Goal: Transaction & Acquisition: Purchase product/service

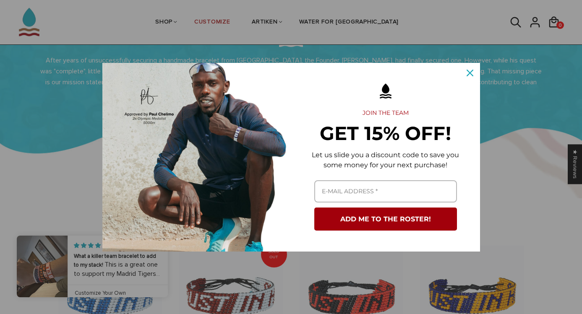
scroll to position [516, 0]
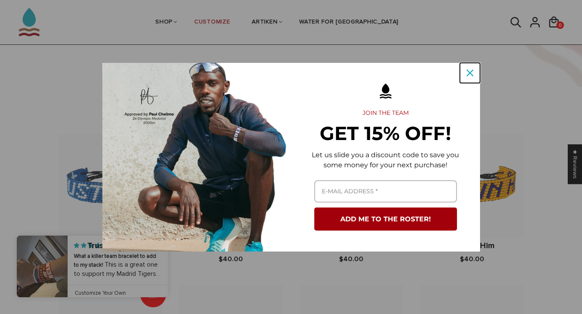
click at [470, 77] on div "Close" at bounding box center [469, 72] width 13 height 13
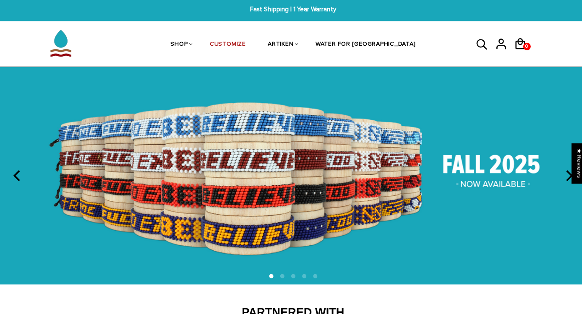
scroll to position [0, 0]
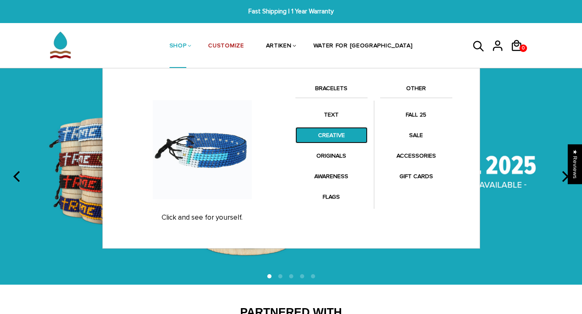
click at [353, 131] on link "CREATIVE" at bounding box center [331, 135] width 72 height 16
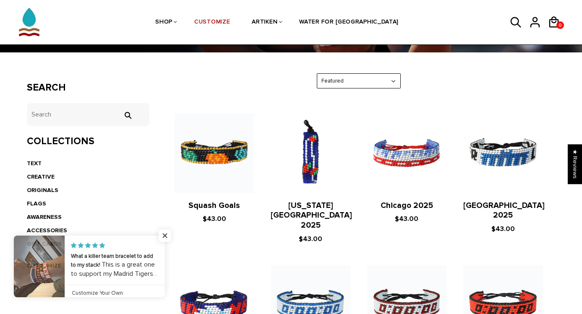
scroll to position [123, 0]
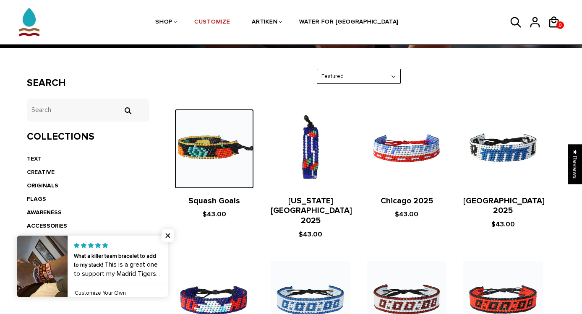
click at [218, 154] on img at bounding box center [214, 148] width 79 height 79
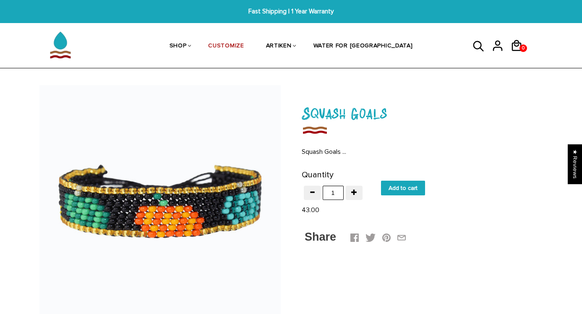
click at [188, 201] on img at bounding box center [159, 205] width 241 height 241
click at [399, 188] on input "Add to cart" at bounding box center [403, 188] width 44 height 15
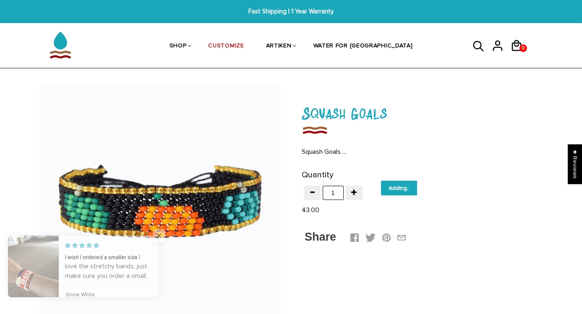
type input "Add to cart"
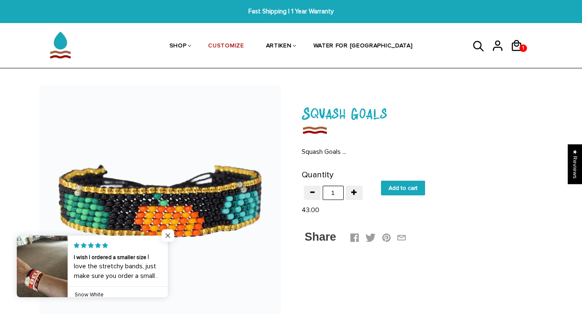
click at [166, 236] on span "Close popup widget" at bounding box center [168, 235] width 13 height 13
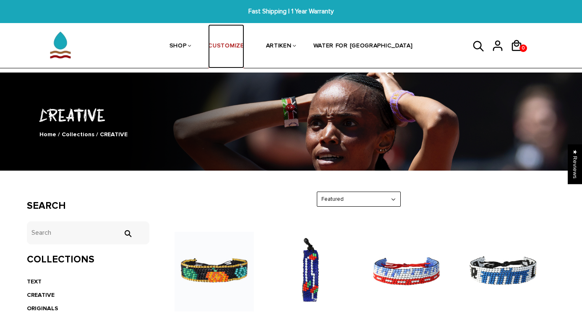
click at [244, 44] on link "CUSTOMIZE" at bounding box center [226, 46] width 36 height 44
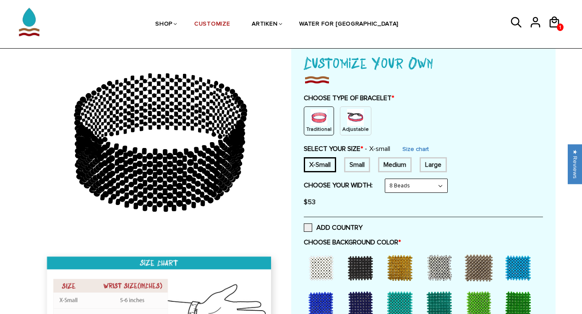
scroll to position [55, 0]
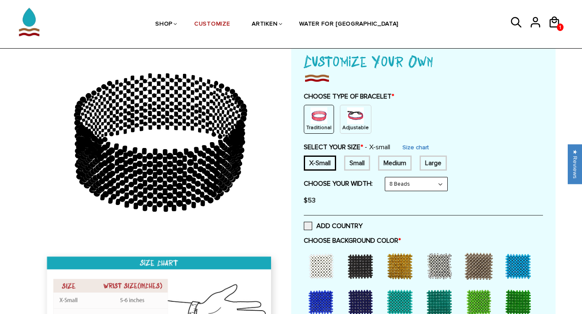
click at [180, 112] on ellipse at bounding box center [180, 110] width 6 height 6
click at [167, 180] on circle at bounding box center [169, 179] width 7 height 7
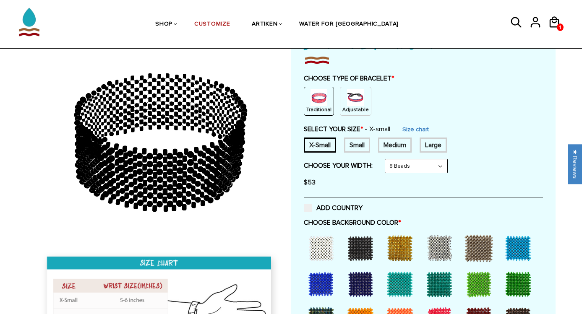
scroll to position [78, 0]
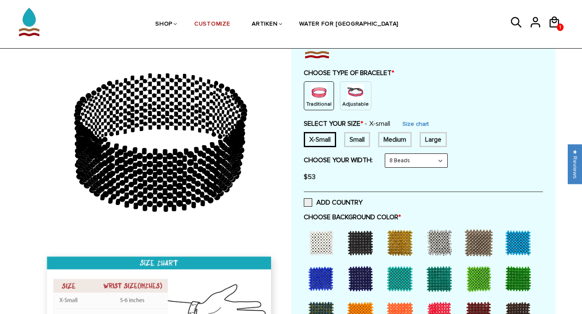
click at [355, 94] on img at bounding box center [355, 92] width 17 height 17
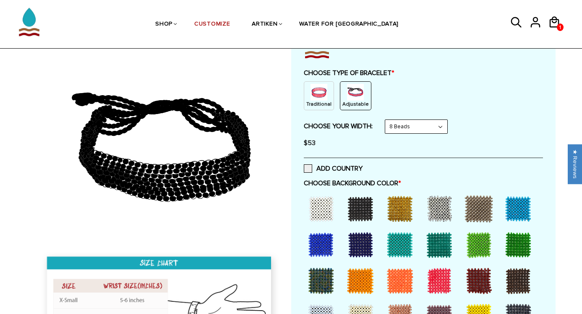
click at [317, 97] on img at bounding box center [318, 92] width 17 height 17
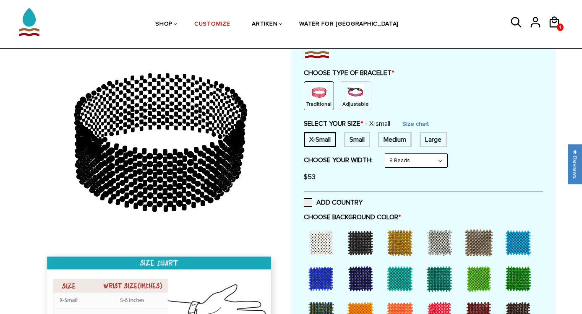
click at [306, 176] on span "$53" at bounding box center [310, 177] width 12 height 8
click at [319, 174] on div "$53" at bounding box center [423, 177] width 239 height 17
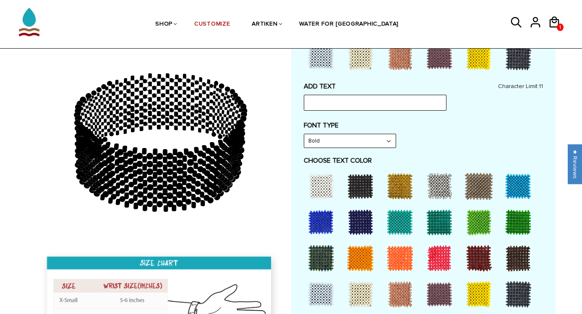
click at [251, 215] on icon at bounding box center [159, 143] width 241 height 210
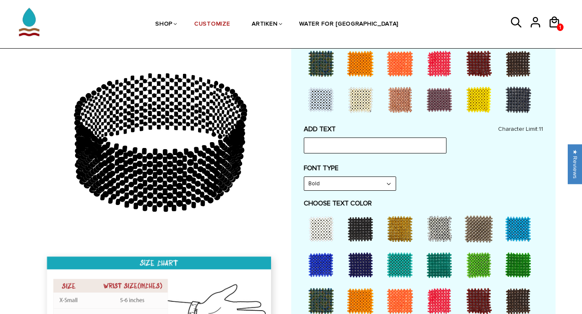
scroll to position [307, 0]
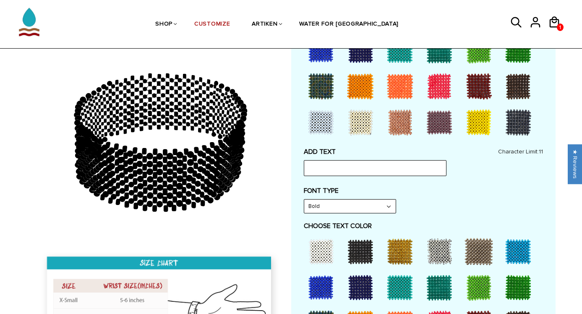
click at [323, 255] on div at bounding box center [321, 252] width 34 height 34
click at [361, 255] on div at bounding box center [361, 252] width 34 height 34
click at [390, 258] on div at bounding box center [400, 252] width 34 height 34
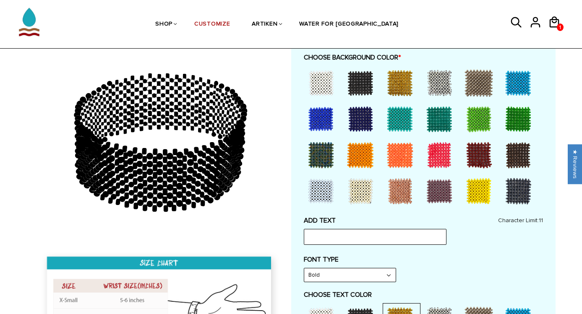
scroll to position [241, 0]
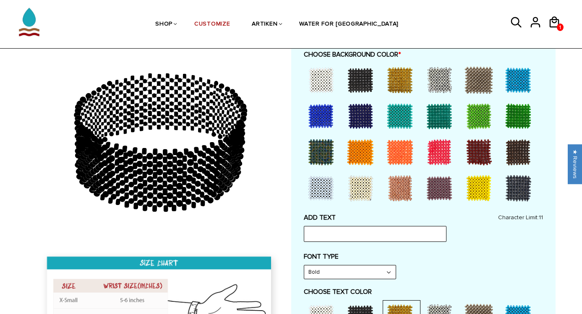
click at [331, 219] on div "ADD TEXT Character Limit: 11" at bounding box center [423, 228] width 239 height 29
click at [324, 216] on div "ADD TEXT Character Limit: 11" at bounding box center [423, 228] width 239 height 29
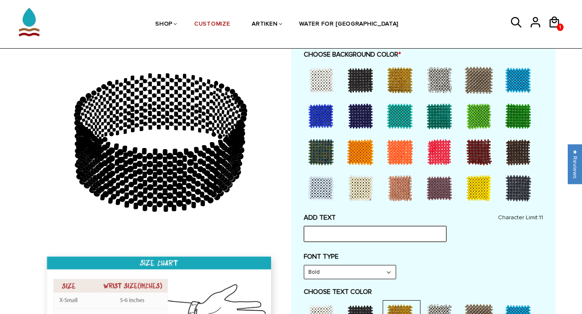
click at [328, 229] on input "text" at bounding box center [375, 234] width 143 height 16
type input "T"
type input "THERE IS NO"
click at [310, 235] on input "THERE IS NO" at bounding box center [375, 234] width 143 height 16
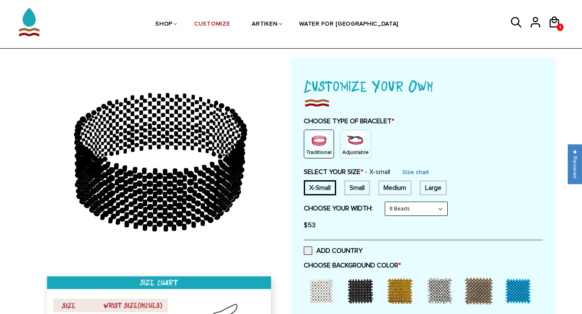
scroll to position [31, 0]
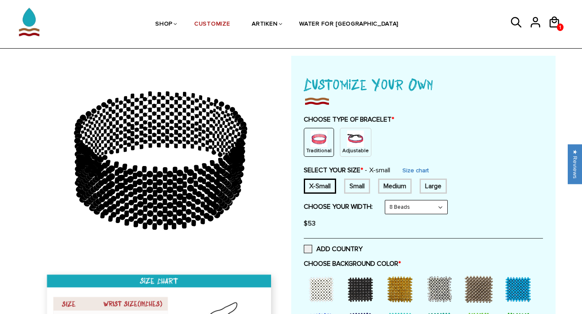
click at [354, 186] on div "Small" at bounding box center [357, 186] width 26 height 15
click at [397, 185] on div "Medium" at bounding box center [395, 186] width 34 height 15
click at [433, 184] on div "Large" at bounding box center [433, 186] width 27 height 15
click at [394, 188] on div "Medium" at bounding box center [395, 186] width 34 height 15
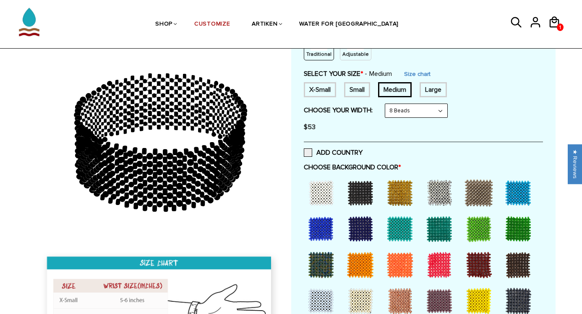
scroll to position [125, 0]
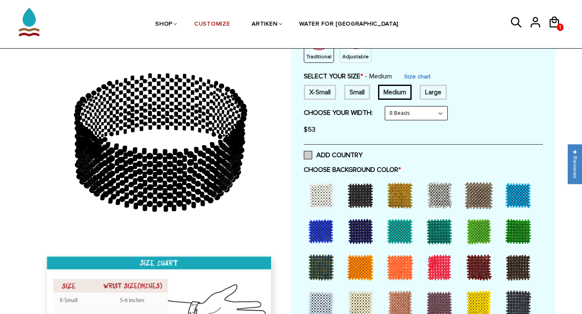
click at [311, 154] on span at bounding box center [308, 155] width 8 height 8
click at [362, 153] on input "ADD COUNTRY" at bounding box center [362, 153] width 0 height 0
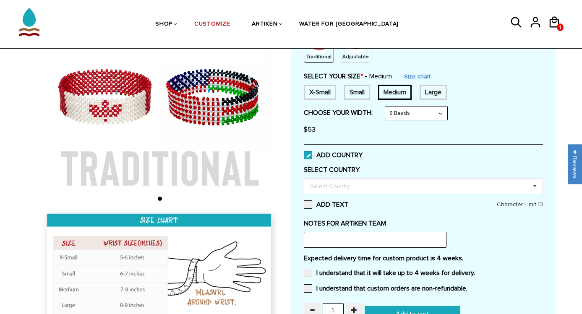
click at [310, 154] on span at bounding box center [308, 155] width 8 height 8
click at [362, 153] on input "ADD COUNTRY" at bounding box center [362, 153] width 0 height 0
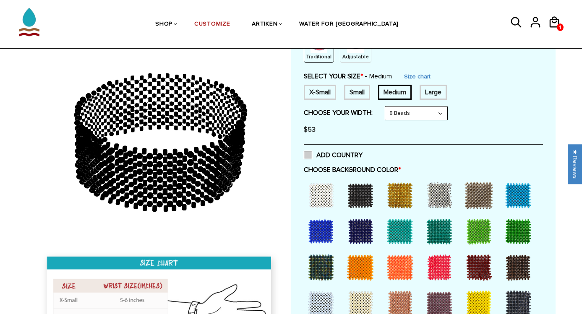
click at [310, 154] on span at bounding box center [308, 155] width 8 height 8
click at [362, 153] on input "ADD COUNTRY" at bounding box center [362, 153] width 0 height 0
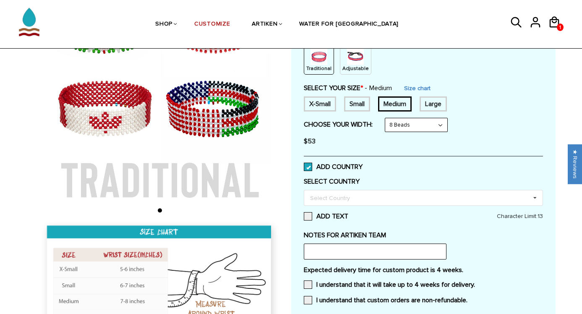
scroll to position [112, 0]
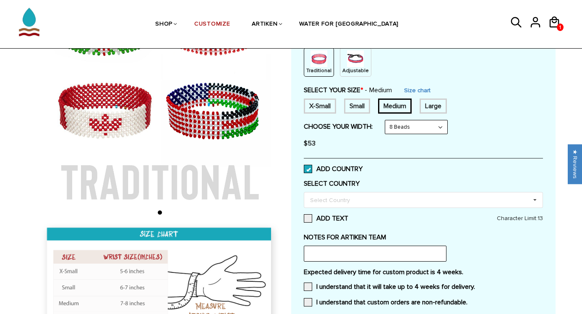
click at [306, 169] on span at bounding box center [308, 169] width 8 height 8
click at [362, 167] on input "ADD COUNTRY" at bounding box center [362, 167] width 0 height 0
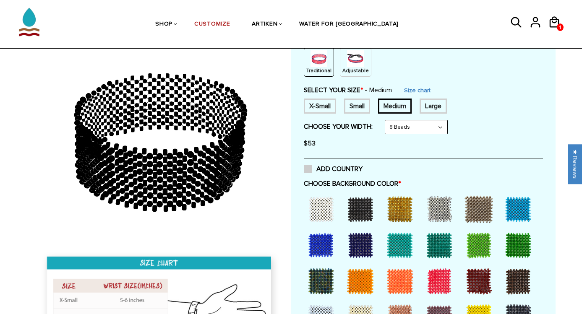
click at [306, 169] on span at bounding box center [308, 169] width 8 height 8
click at [362, 167] on input "ADD COUNTRY" at bounding box center [362, 167] width 0 height 0
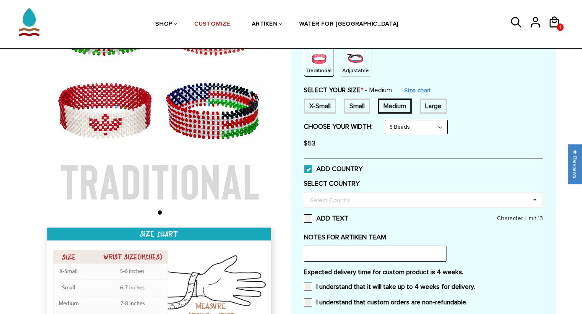
click at [306, 170] on span at bounding box center [308, 169] width 8 height 8
click at [362, 167] on input "ADD COUNTRY" at bounding box center [362, 167] width 0 height 0
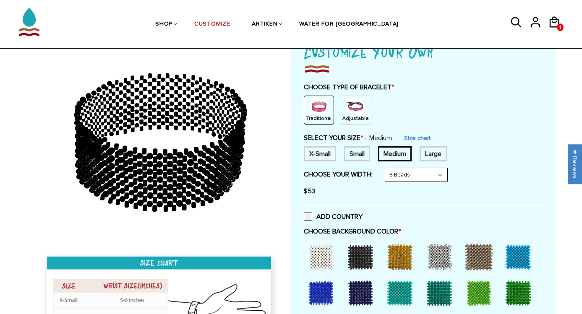
scroll to position [68, 0]
